Goal: Check status

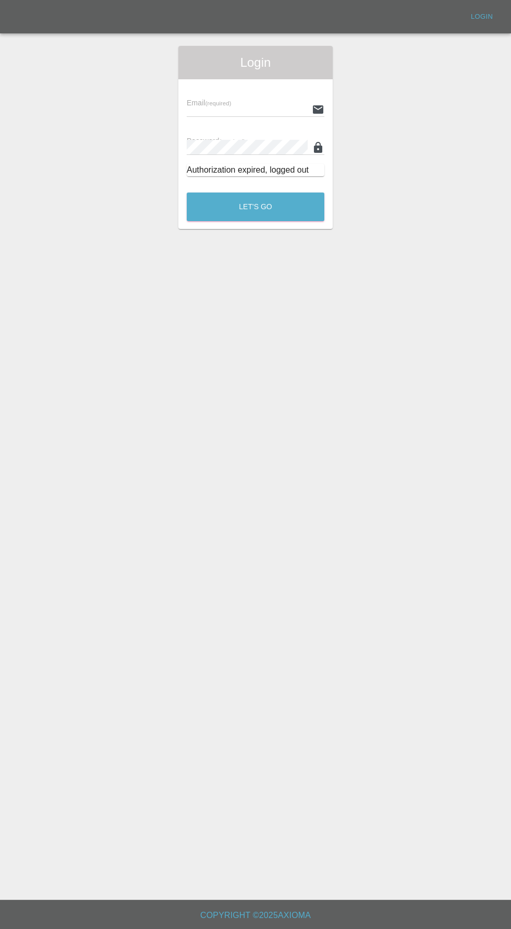
click at [200, 109] on input "text" at bounding box center [247, 109] width 121 height 15
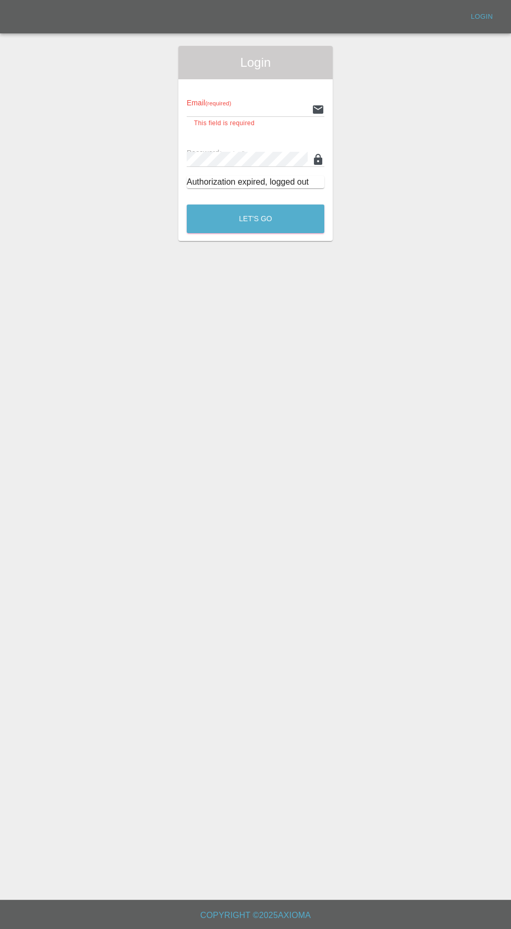
type input "[EMAIL_ADDRESS][DOMAIN_NAME]"
click at [187, 204] on button "Let's Go" at bounding box center [256, 218] width 138 height 29
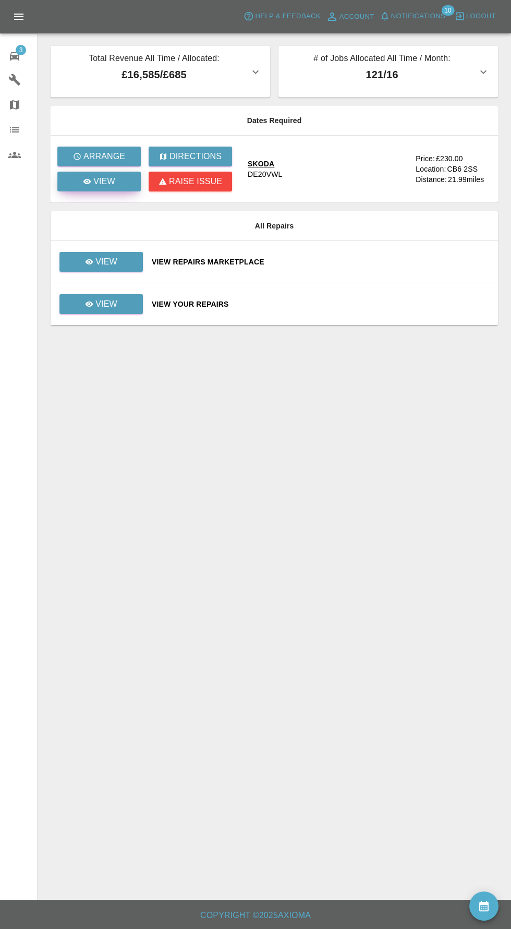
click at [99, 188] on link "View" at bounding box center [98, 182] width 83 height 20
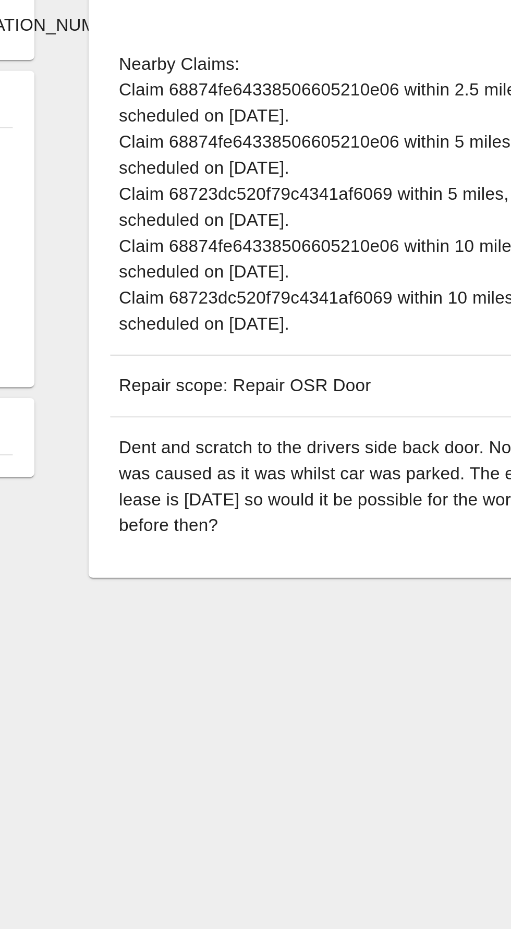
scroll to position [68, 0]
